Goal: Navigation & Orientation: Find specific page/section

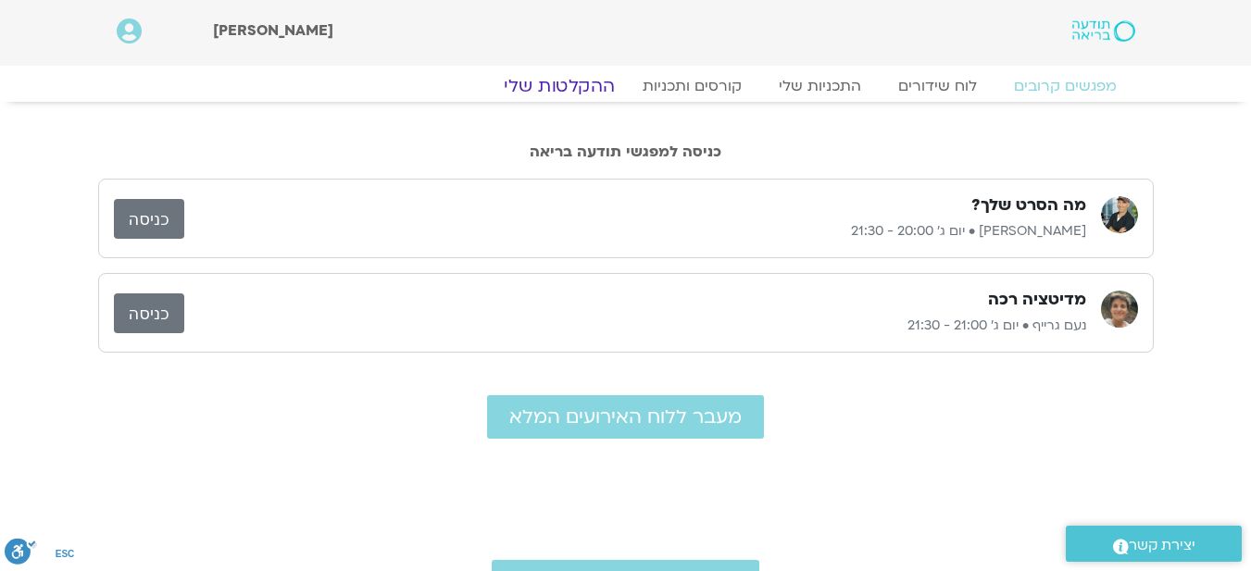
click at [578, 87] on link "ההקלטות שלי" at bounding box center [559, 86] width 156 height 22
